Goal: Task Accomplishment & Management: Use online tool/utility

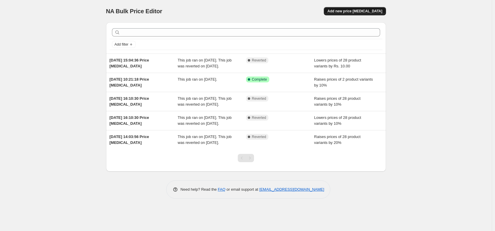
click at [355, 13] on span "Add new price change job" at bounding box center [354, 11] width 55 height 5
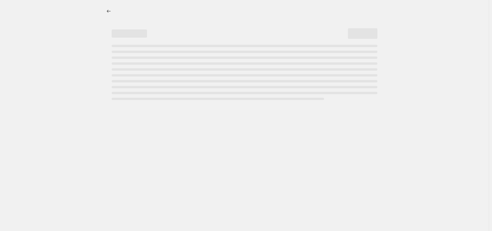
select select "percentage"
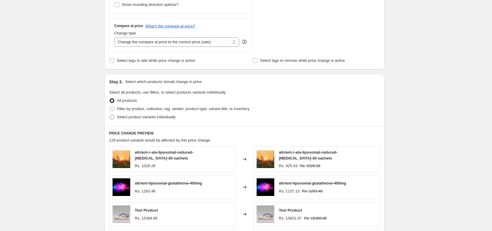
scroll to position [212, 0]
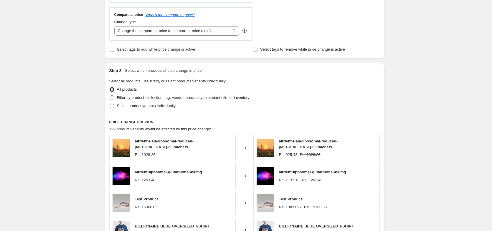
click at [111, 100] on span at bounding box center [111, 97] width 5 height 5
click at [110, 96] on input "Filter by product, collection, tag, vendor, product type, variant title, or inv…" at bounding box center [110, 95] width 0 height 0
radio input "true"
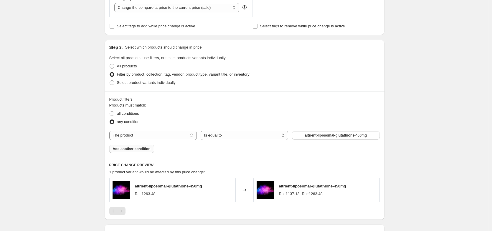
scroll to position [247, 0]
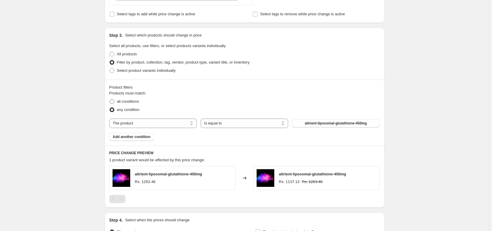
click at [113, 102] on span at bounding box center [112, 101] width 5 height 5
click at [110, 100] on input "all conditions" at bounding box center [110, 99] width 0 height 0
radio input "true"
select select "collection"
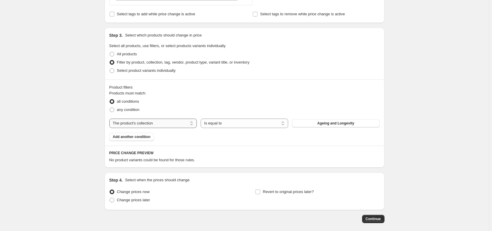
click at [110, 119] on select "The product The product's collection The product's tag The product's vendor The…" at bounding box center [152, 123] width 87 height 9
click at [241, 125] on select "Is equal to Is not equal to" at bounding box center [244, 123] width 87 height 9
click at [317, 122] on button "Ageing and Longevity" at bounding box center [335, 123] width 87 height 8
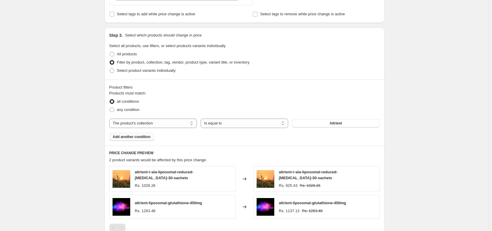
click at [134, 138] on span "Add another condition" at bounding box center [132, 137] width 38 height 5
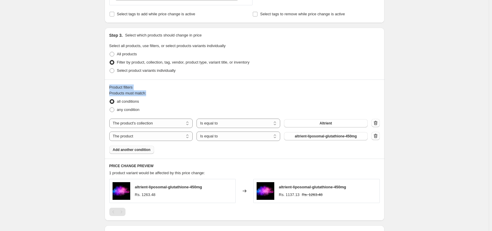
drag, startPoint x: 111, startPoint y: 88, endPoint x: 160, endPoint y: 91, distance: 49.0
click at [160, 91] on div "Product filters Products must match: all conditions any condition The product T…" at bounding box center [245, 119] width 280 height 79
click at [154, 93] on fieldset "Products must match: all conditions any condition" at bounding box center [244, 102] width 270 height 24
click at [158, 92] on fieldset "Products must match: all conditions any condition" at bounding box center [244, 102] width 270 height 24
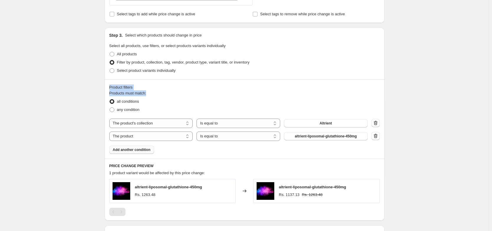
drag, startPoint x: 110, startPoint y: 87, endPoint x: 150, endPoint y: 95, distance: 40.7
click at [150, 95] on div "Product filters Products must match: all conditions any condition The product T…" at bounding box center [245, 119] width 280 height 79
click at [153, 93] on fieldset "Products must match: all conditions any condition" at bounding box center [244, 102] width 270 height 24
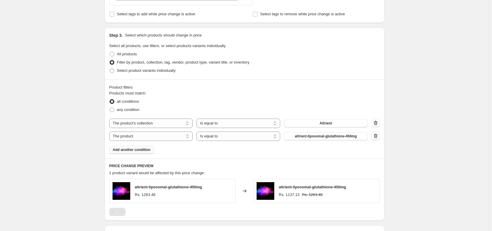
click at [156, 89] on div "Product filters" at bounding box center [244, 88] width 270 height 6
drag, startPoint x: 118, startPoint y: 90, endPoint x: 155, endPoint y: 98, distance: 38.4
click at [155, 98] on div "Product filters Products must match: all conditions any condition The product T…" at bounding box center [245, 119] width 280 height 79
click at [160, 93] on fieldset "Products must match: all conditions any condition" at bounding box center [244, 102] width 270 height 24
drag, startPoint x: 152, startPoint y: 92, endPoint x: 105, endPoint y: 85, distance: 48.0
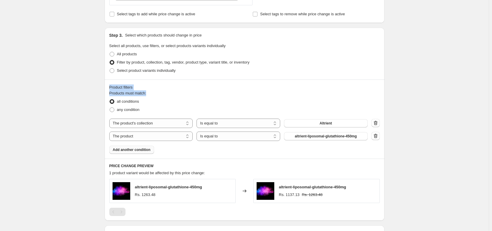
click at [105, 85] on div "Step 1. Optionally give your price change job a title (eg "March 30% off sale o…" at bounding box center [242, 23] width 285 height 506
click at [156, 87] on div "Product filters" at bounding box center [244, 88] width 270 height 6
drag, startPoint x: 110, startPoint y: 88, endPoint x: 153, endPoint y: 94, distance: 43.1
click at [153, 94] on div "Product filters Products must match: all conditions any condition The product T…" at bounding box center [245, 119] width 280 height 79
click at [153, 93] on fieldset "Products must match: all conditions any condition" at bounding box center [244, 102] width 270 height 24
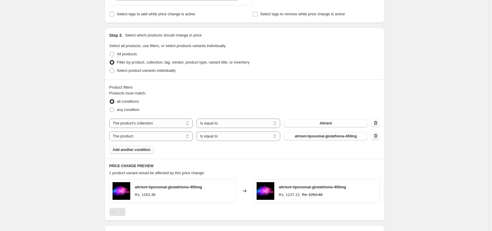
click at [148, 87] on div "Product filters" at bounding box center [244, 88] width 270 height 6
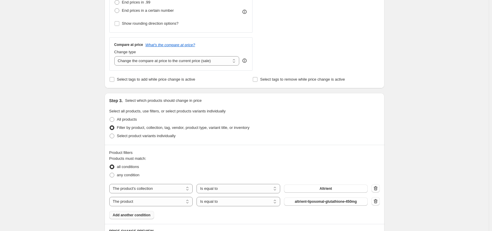
scroll to position [222, 0]
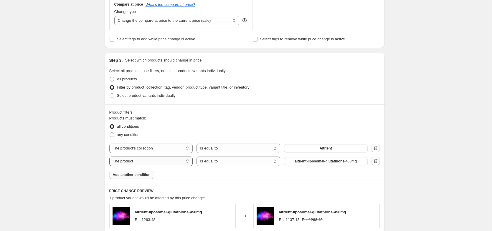
select select "collection"
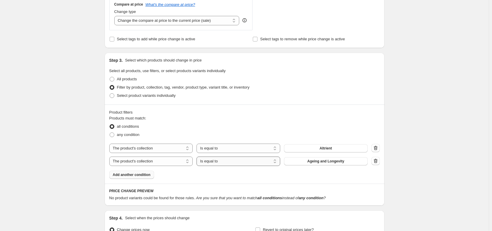
click at [198, 157] on select "Is equal to Is not equal to" at bounding box center [238, 161] width 84 height 9
click at [318, 162] on span "Ageing and Longevity" at bounding box center [325, 161] width 37 height 5
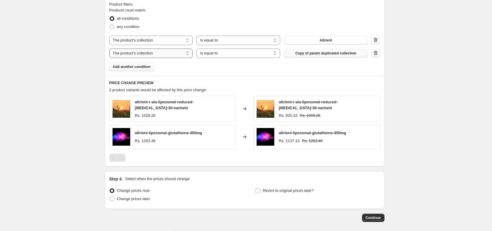
scroll to position [287, 0]
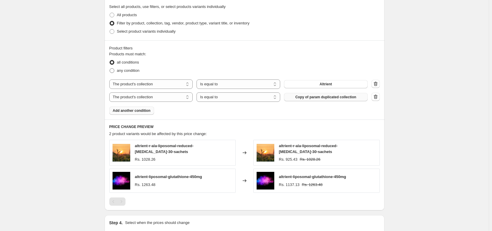
click at [113, 70] on span at bounding box center [112, 70] width 5 height 5
click at [110, 69] on input "any condition" at bounding box center [110, 68] width 0 height 0
radio input "true"
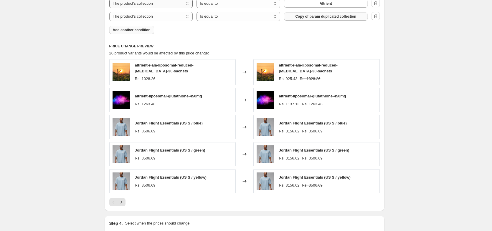
scroll to position [251, 0]
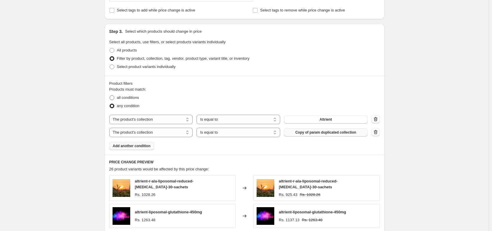
click at [114, 98] on span at bounding box center [112, 97] width 5 height 5
click at [110, 96] on input "all conditions" at bounding box center [110, 95] width 0 height 0
radio input "true"
click at [228, 134] on select "Is equal to Is not equal to" at bounding box center [238, 132] width 84 height 9
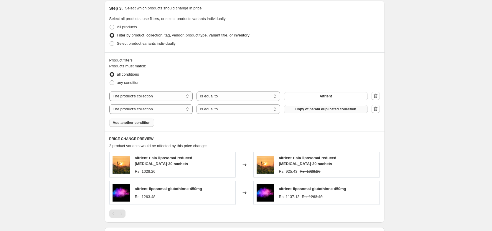
scroll to position [287, 0]
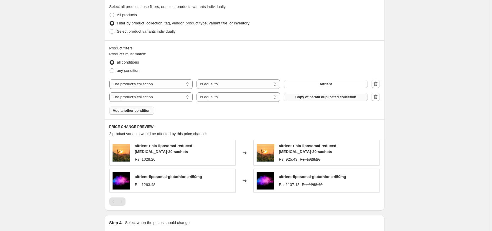
drag, startPoint x: 242, startPoint y: 152, endPoint x: 247, endPoint y: 152, distance: 5.3
click at [247, 152] on div "Changed to" at bounding box center [245, 153] width 18 height 26
click at [145, 108] on span "Add another condition" at bounding box center [132, 110] width 38 height 5
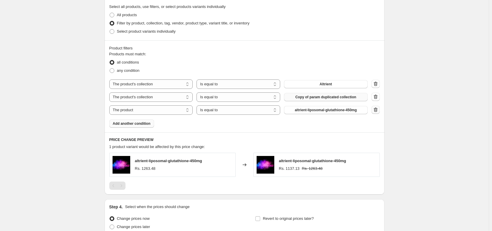
click at [376, 109] on icon "button" at bounding box center [376, 110] width 6 height 6
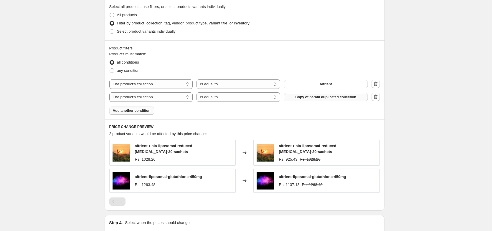
click at [358, 99] on button "Copy of param duplicated collection" at bounding box center [326, 97] width 84 height 8
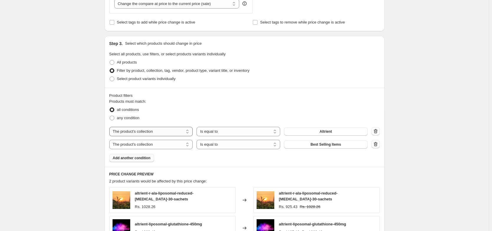
scroll to position [251, 0]
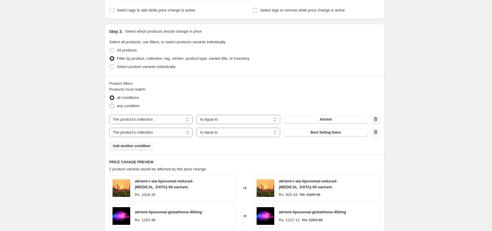
click at [112, 106] on span at bounding box center [112, 106] width 5 height 5
click at [110, 104] on input "any condition" at bounding box center [110, 104] width 0 height 0
radio input "true"
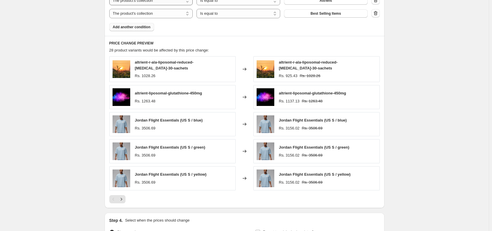
scroll to position [287, 0]
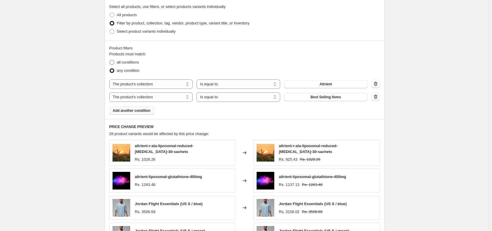
click at [113, 61] on span at bounding box center [112, 62] width 5 height 5
click at [110, 60] on input "all conditions" at bounding box center [110, 60] width 0 height 0
radio input "true"
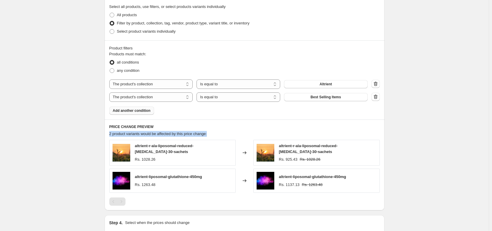
drag, startPoint x: 112, startPoint y: 134, endPoint x: 213, endPoint y: 134, distance: 101.3
click at [213, 134] on div "2 product variants would be affected by this price change:" at bounding box center [244, 134] width 270 height 6
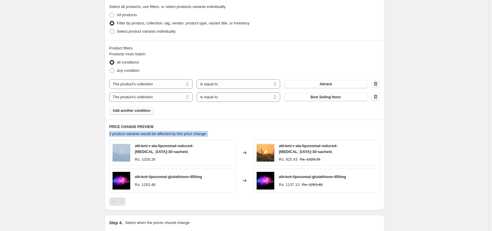
click at [237, 131] on div "2 product variants would be affected by this price change:" at bounding box center [244, 134] width 270 height 6
click at [232, 85] on select "Is equal to Is not equal to" at bounding box center [238, 84] width 84 height 9
drag, startPoint x: 227, startPoint y: 95, endPoint x: 235, endPoint y: 73, distance: 23.1
click at [235, 73] on div "Products must match: all conditions any condition The product The product's col…" at bounding box center [244, 83] width 270 height 64
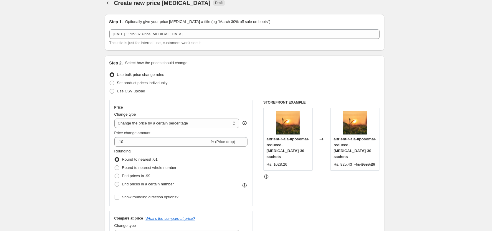
scroll to position [0, 0]
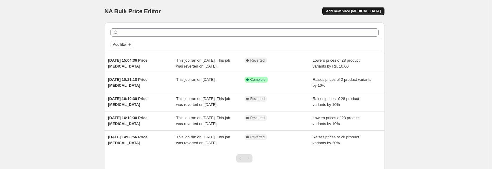
click at [363, 7] on button "Add new price [MEDICAL_DATA]" at bounding box center [353, 11] width 62 height 8
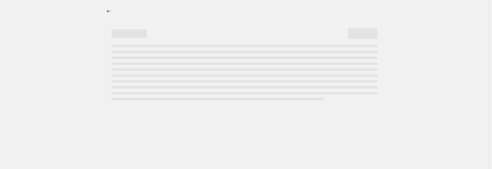
select select "percentage"
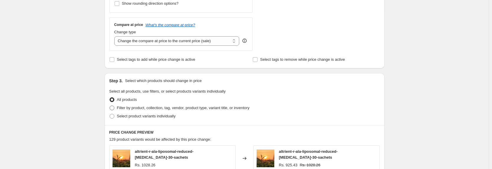
scroll to position [212, 0]
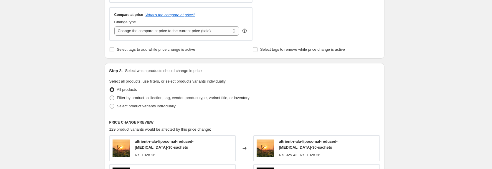
click at [113, 98] on span at bounding box center [112, 97] width 5 height 5
click at [110, 96] on input "Filter by product, collection, tag, vendor, product type, variant title, or inv…" at bounding box center [110, 95] width 0 height 0
radio input "true"
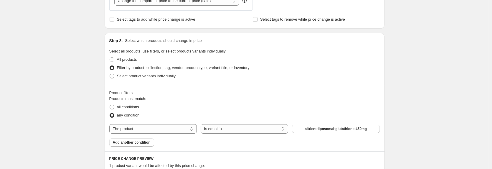
scroll to position [318, 0]
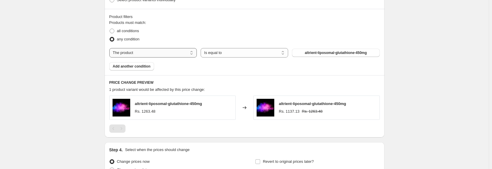
click at [138, 54] on select "The product The product's collection The product's tag The product's vendor The…" at bounding box center [152, 52] width 87 height 9
select select "tag"
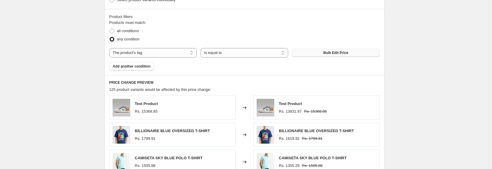
click at [333, 51] on span "Bulk Edit Price" at bounding box center [335, 52] width 25 height 5
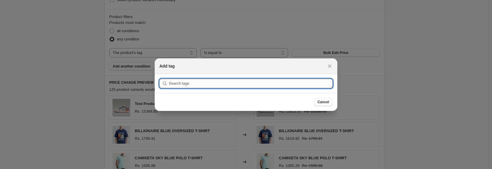
click at [174, 83] on input ":r2f:" at bounding box center [251, 83] width 164 height 9
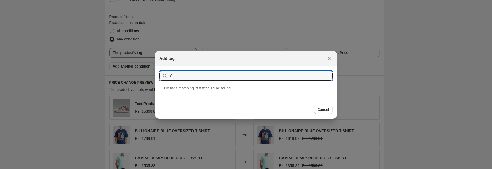
type input "s"
type input "a"
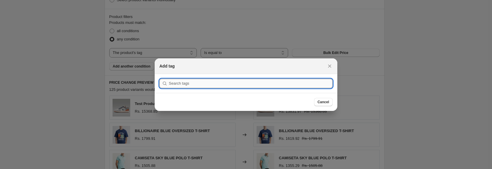
click at [236, 83] on input ":r2f:" at bounding box center [251, 83] width 164 height 9
click at [183, 81] on input ":r2f:" at bounding box center [251, 83] width 164 height 9
click at [208, 83] on input ":r2f:" at bounding box center [251, 83] width 164 height 9
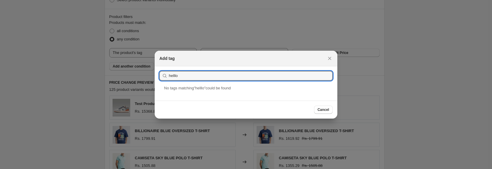
click at [202, 87] on span "No tag s matching " helllo " could be found" at bounding box center [197, 88] width 67 height 4
click at [186, 75] on input "helllo" at bounding box center [251, 75] width 164 height 9
type input "hello"
click at [169, 96] on div "Hello" at bounding box center [246, 93] width 183 height 16
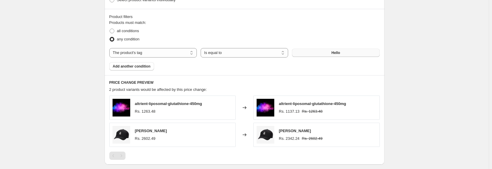
click at [339, 53] on span "Hello" at bounding box center [335, 52] width 9 height 5
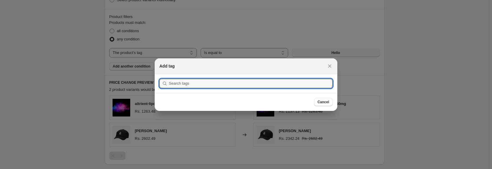
scroll to position [0, 0]
click at [369, 65] on div at bounding box center [246, 84] width 492 height 169
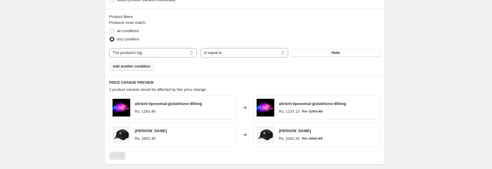
click at [141, 64] on button "Add another condition" at bounding box center [131, 66] width 45 height 8
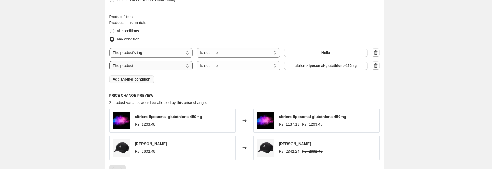
select select "tag"
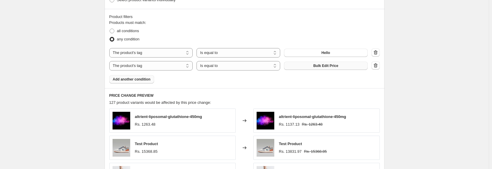
click at [319, 67] on span "Bulk Edit Price" at bounding box center [325, 65] width 25 height 5
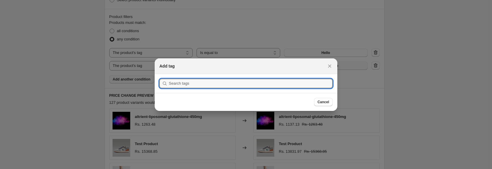
scroll to position [0, 0]
click at [205, 86] on input ":r2n:" at bounding box center [251, 83] width 164 height 9
type input "word"
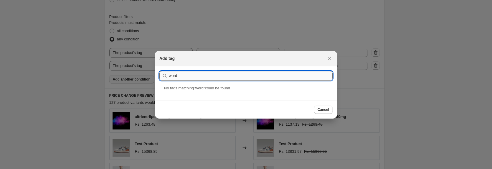
click at [182, 75] on input "word" at bounding box center [251, 75] width 164 height 9
type input "fast"
click at [328, 58] on icon "Close" at bounding box center [330, 58] width 6 height 6
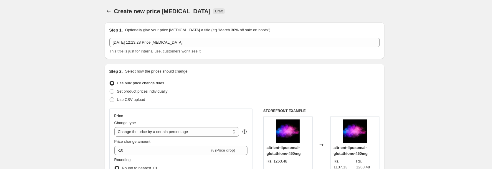
scroll to position [318, 0]
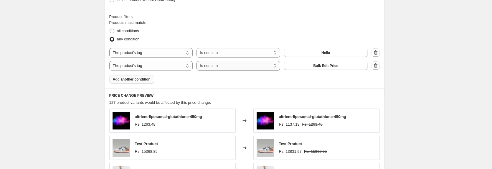
click at [198, 61] on select "Is equal to Is not equal to" at bounding box center [238, 65] width 84 height 9
click at [322, 70] on button "Bulk Edit Price" at bounding box center [326, 66] width 84 height 8
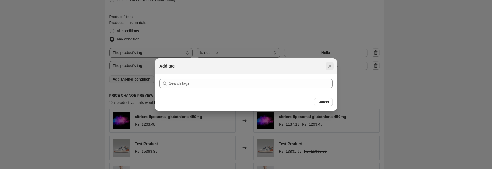
click at [330, 68] on icon "Close" at bounding box center [330, 66] width 6 height 6
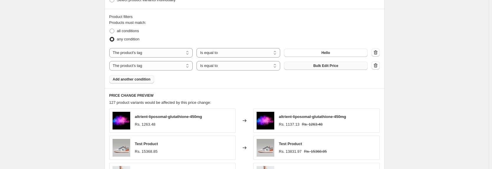
click at [340, 68] on button "Bulk Edit Price" at bounding box center [326, 66] width 84 height 8
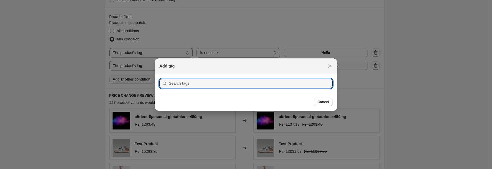
scroll to position [0, 0]
click at [328, 67] on icon "Close" at bounding box center [330, 66] width 6 height 6
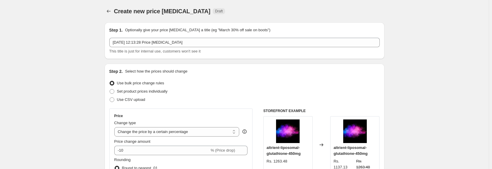
scroll to position [318, 0]
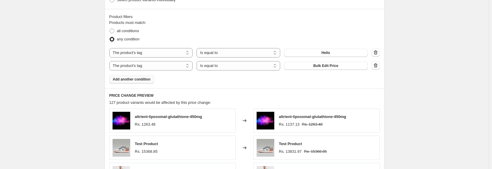
click at [139, 79] on span "Add another condition" at bounding box center [132, 79] width 38 height 5
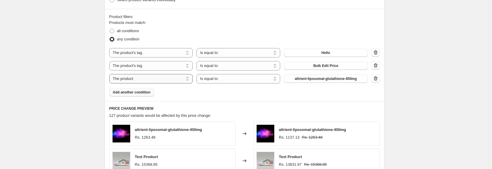
select select "tag"
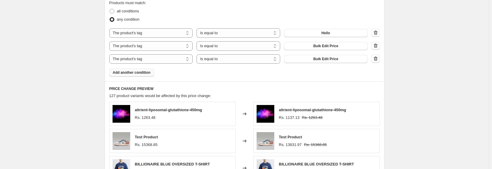
scroll to position [283, 0]
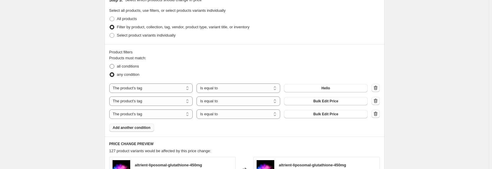
click at [114, 66] on span at bounding box center [112, 66] width 5 height 5
click at [110, 64] on input "all conditions" at bounding box center [110, 64] width 0 height 0
radio input "true"
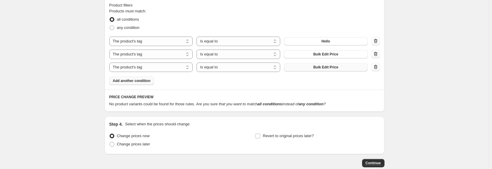
scroll to position [318, 0]
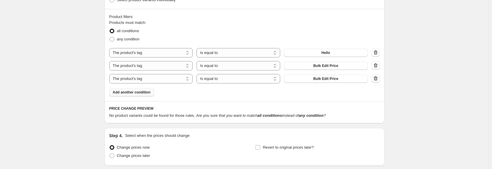
click at [374, 80] on icon "button" at bounding box center [376, 78] width 6 height 6
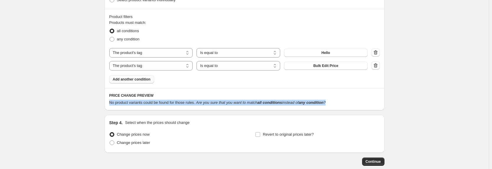
drag, startPoint x: 331, startPoint y: 102, endPoint x: 107, endPoint y: 102, distance: 224.1
click at [107, 102] on div "PRICE CHANGE PREVIEW No product variants could be found for those rules. Are yo…" at bounding box center [245, 99] width 280 height 22
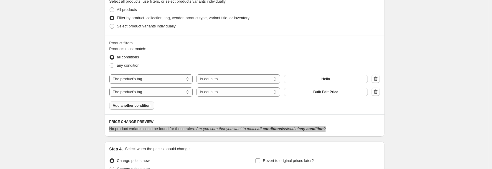
scroll to position [247, 0]
